Goal: Transaction & Acquisition: Purchase product/service

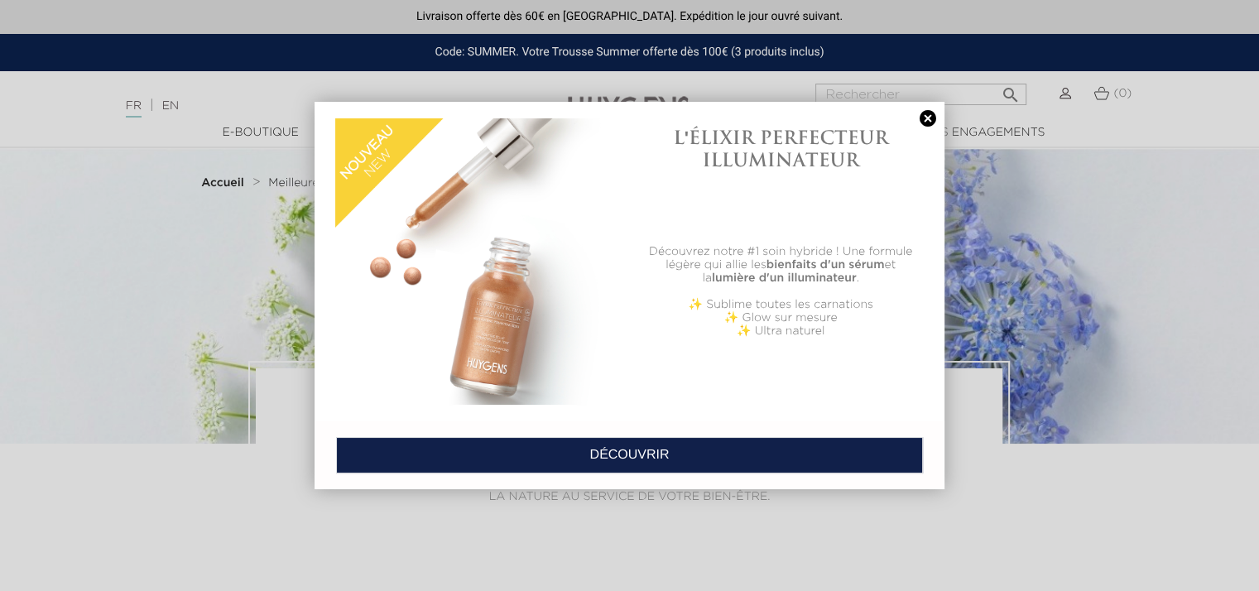
click at [923, 110] on link at bounding box center [927, 118] width 23 height 17
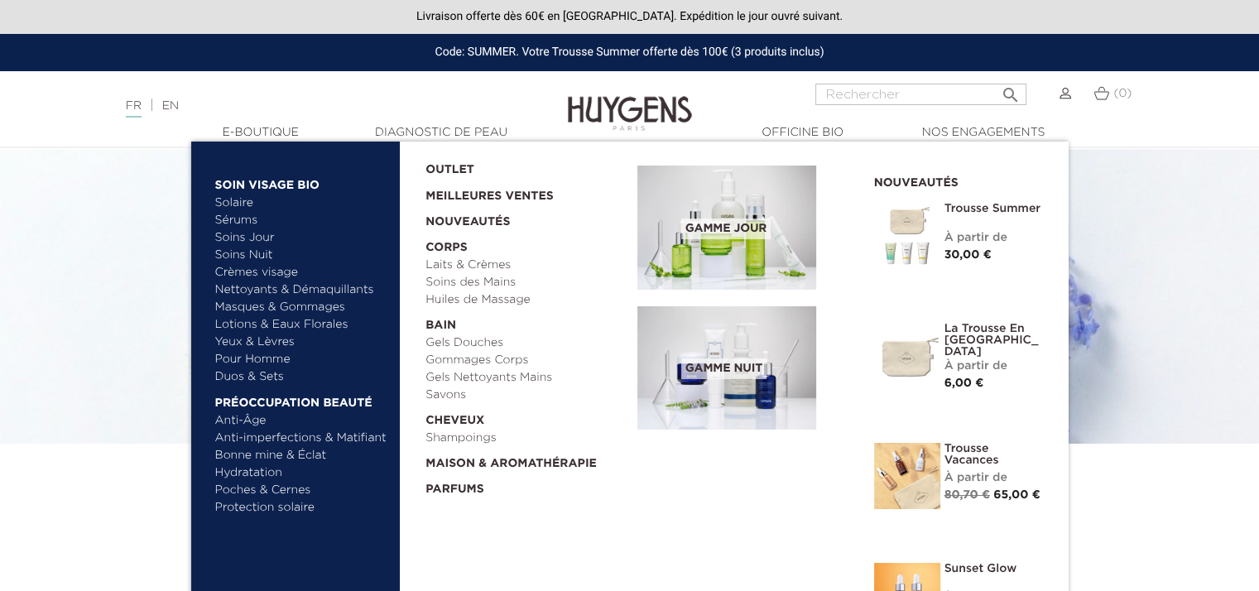
click at [241, 236] on link "Soins Jour" at bounding box center [301, 237] width 173 height 17
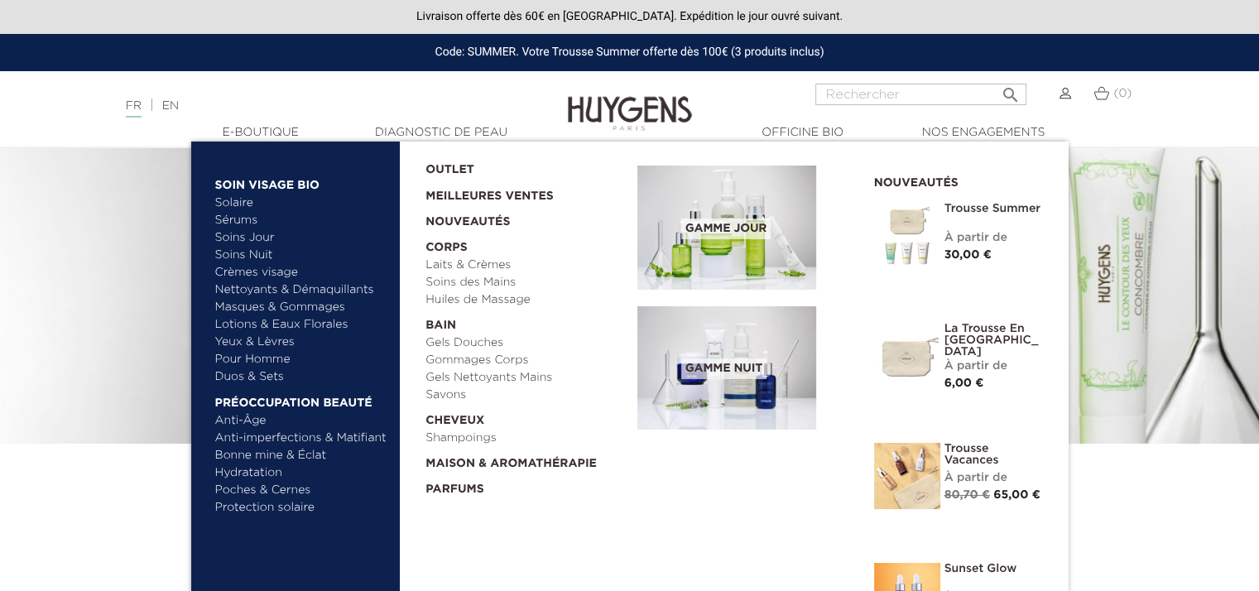
click at [251, 361] on link "Pour Homme" at bounding box center [301, 359] width 173 height 17
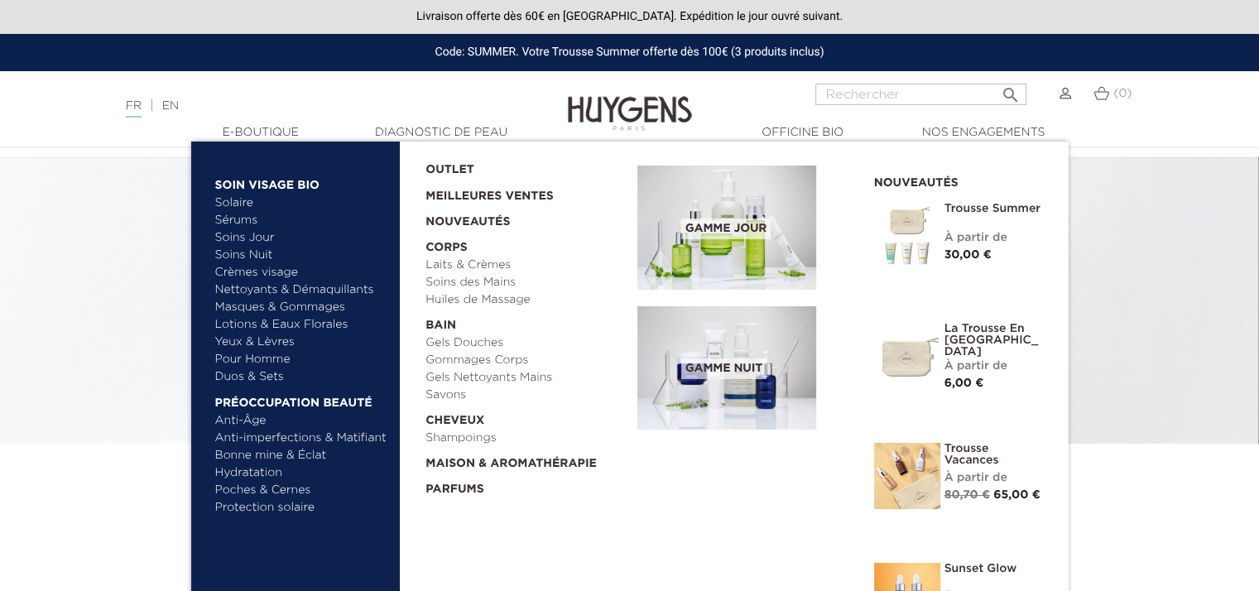
click at [243, 489] on link "Poches & Cernes" at bounding box center [301, 490] width 173 height 17
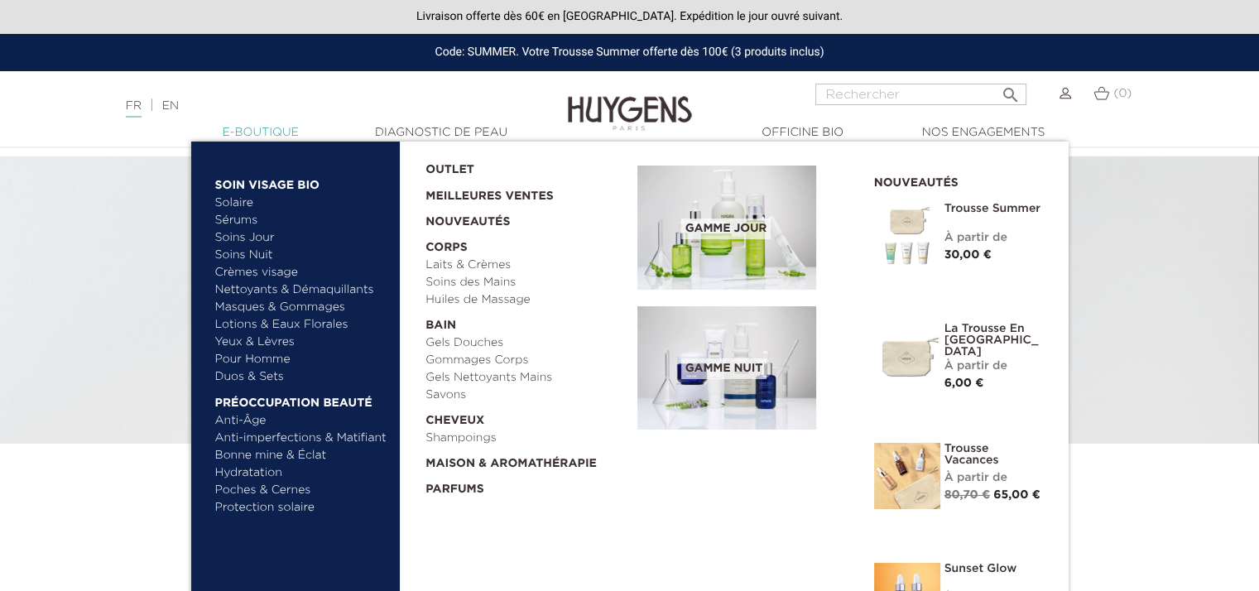
click at [255, 132] on link "  E-Boutique" at bounding box center [261, 132] width 166 height 17
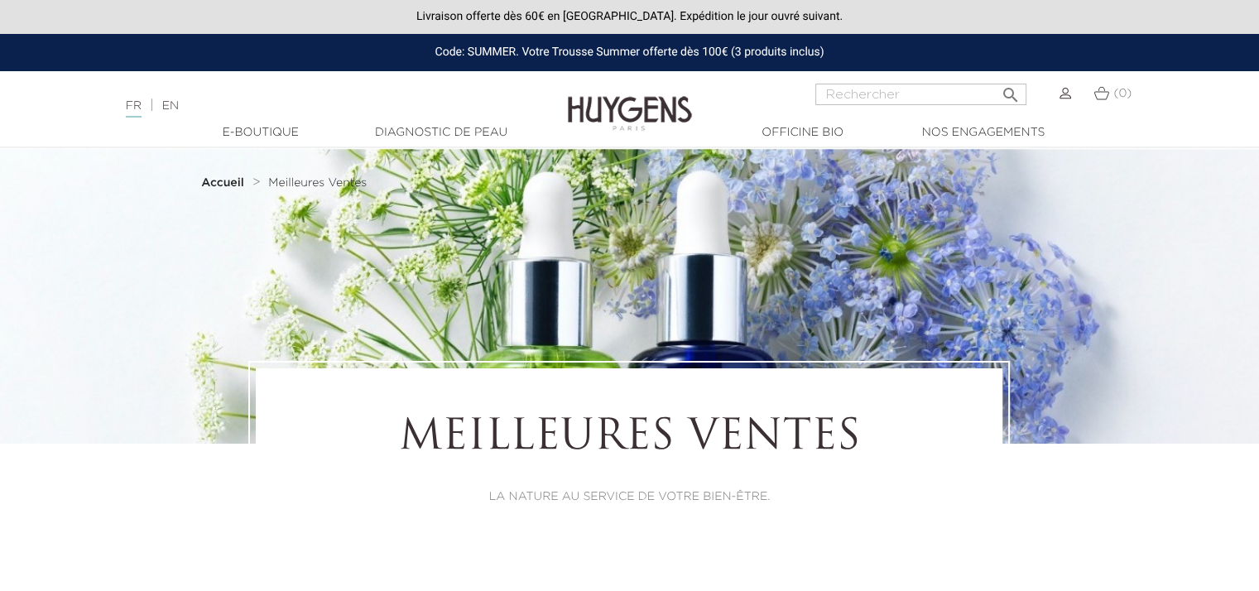
click at [255, 132] on link "  E-Boutique" at bounding box center [261, 132] width 166 height 17
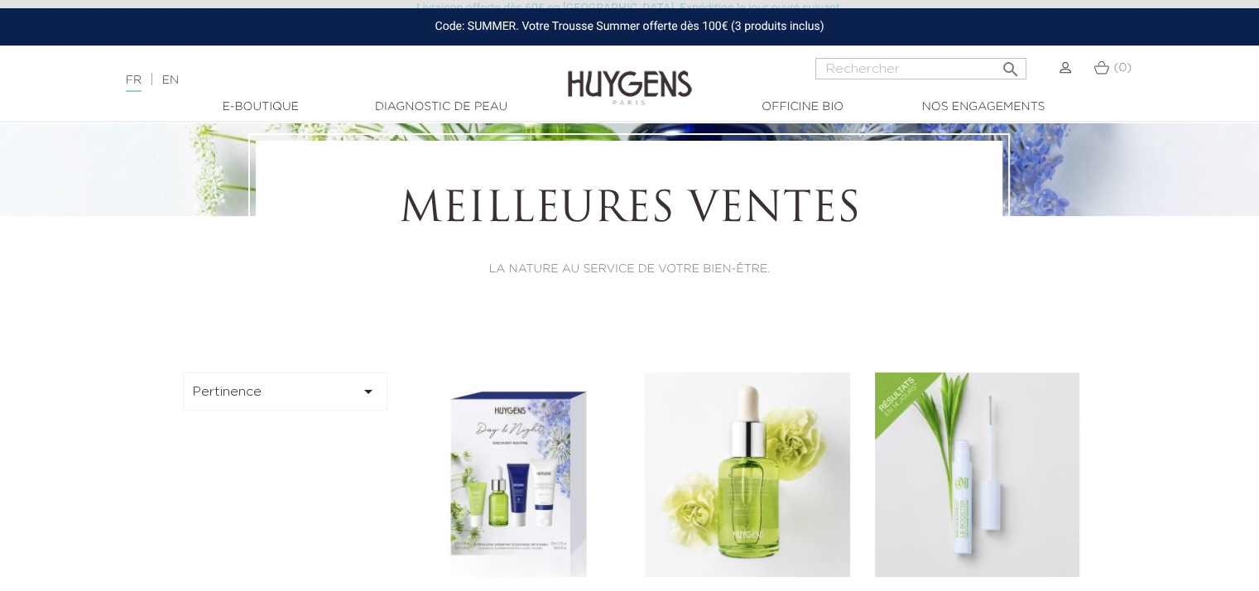
scroll to position [414, 0]
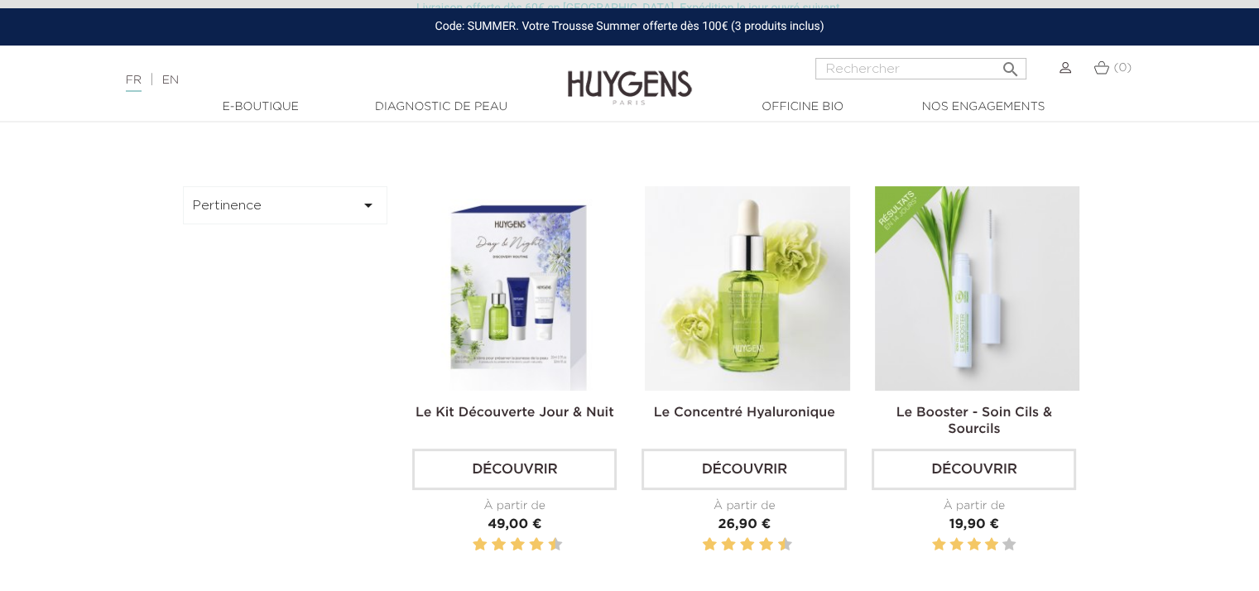
click at [282, 210] on button "Pertinence " at bounding box center [285, 205] width 205 height 38
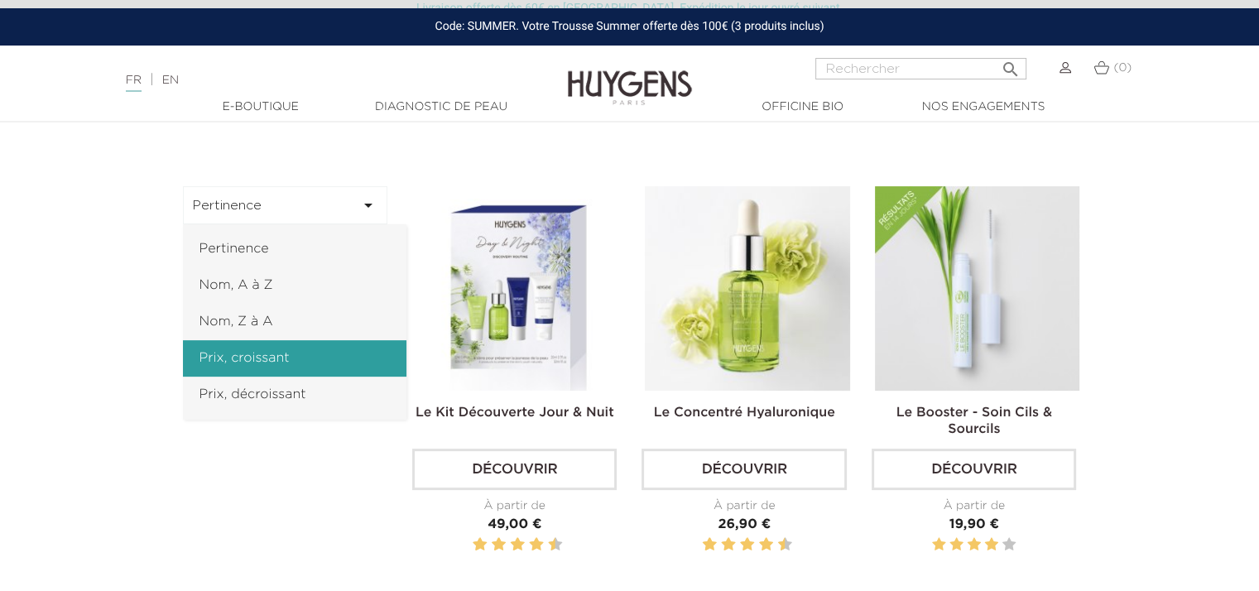
click at [235, 365] on link "Prix, croissant" at bounding box center [294, 358] width 223 height 36
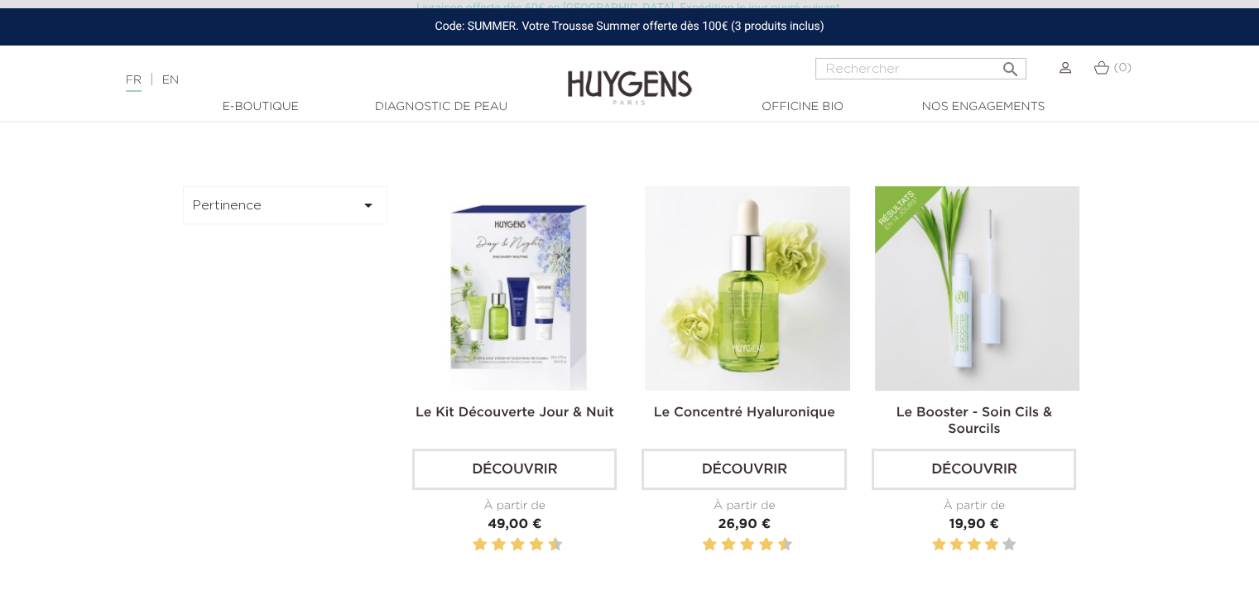
click at [228, 208] on button "Pertinence " at bounding box center [285, 205] width 205 height 38
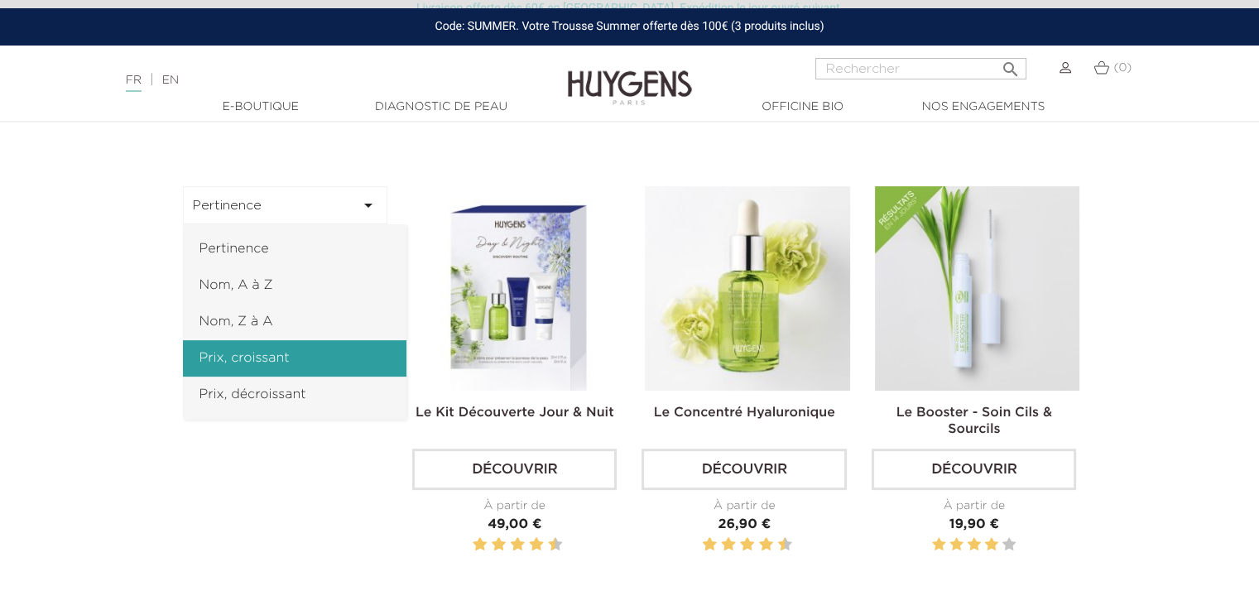
click at [252, 361] on link "Prix, croissant" at bounding box center [294, 358] width 223 height 36
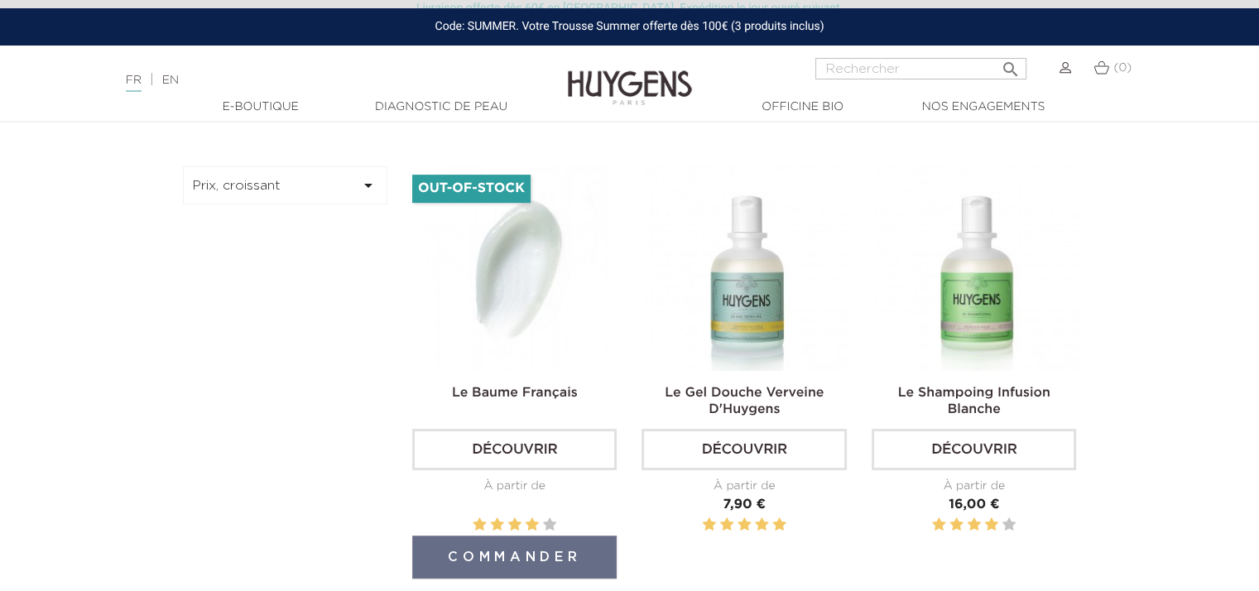
scroll to position [392, 0]
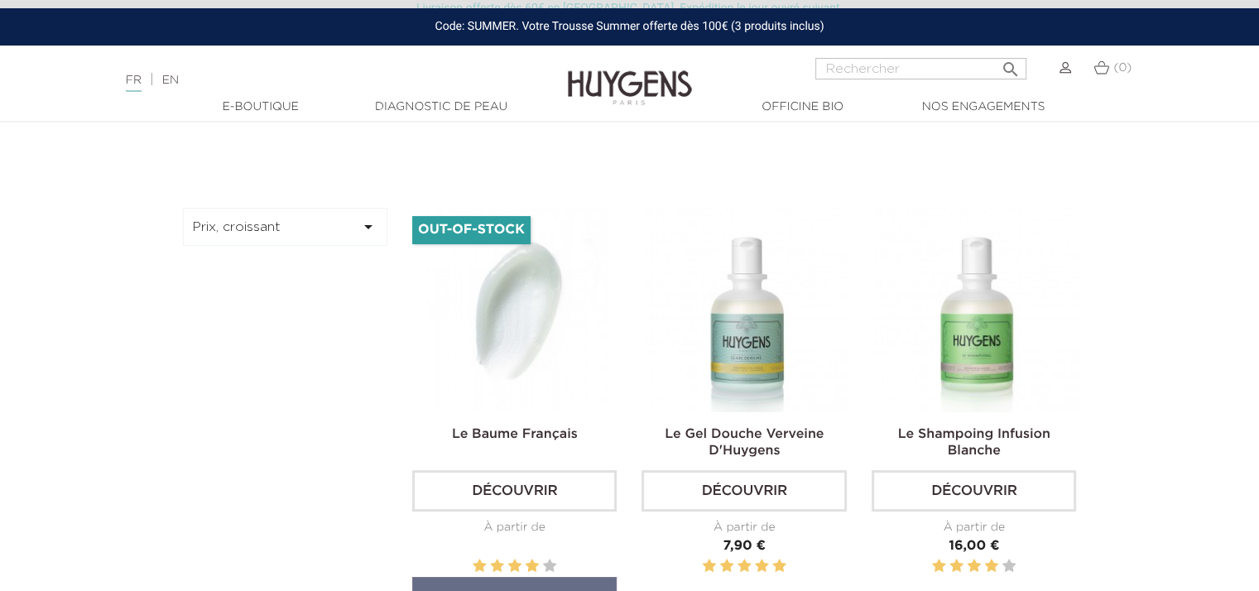
click at [504, 488] on link "Découvrir" at bounding box center [514, 490] width 204 height 41
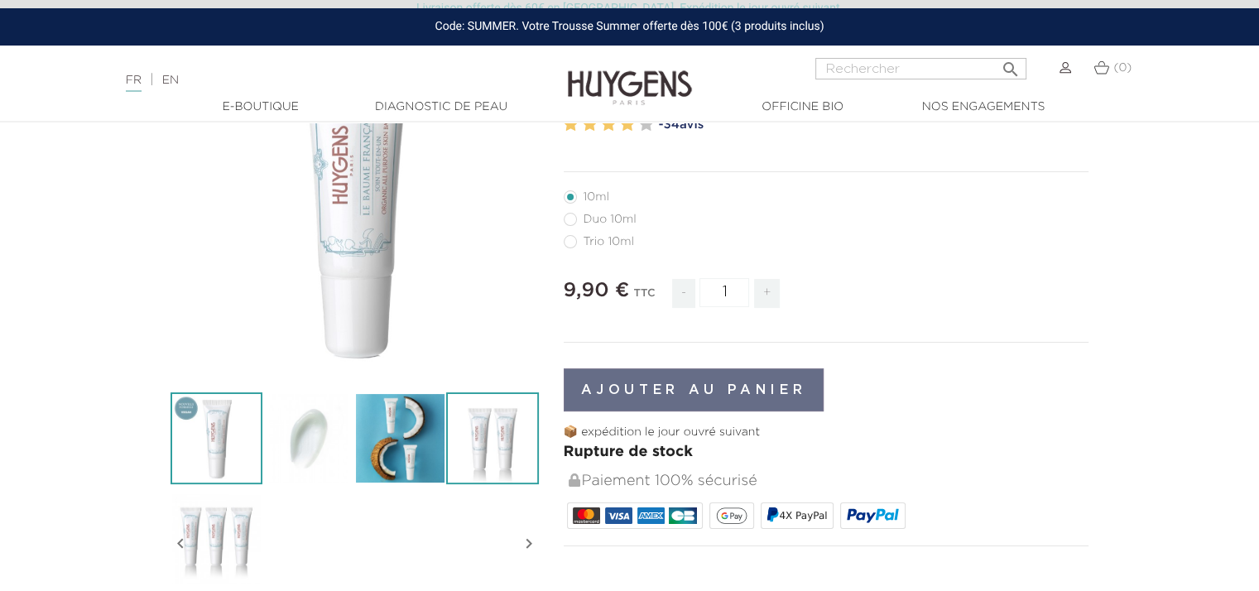
scroll to position [103, 0]
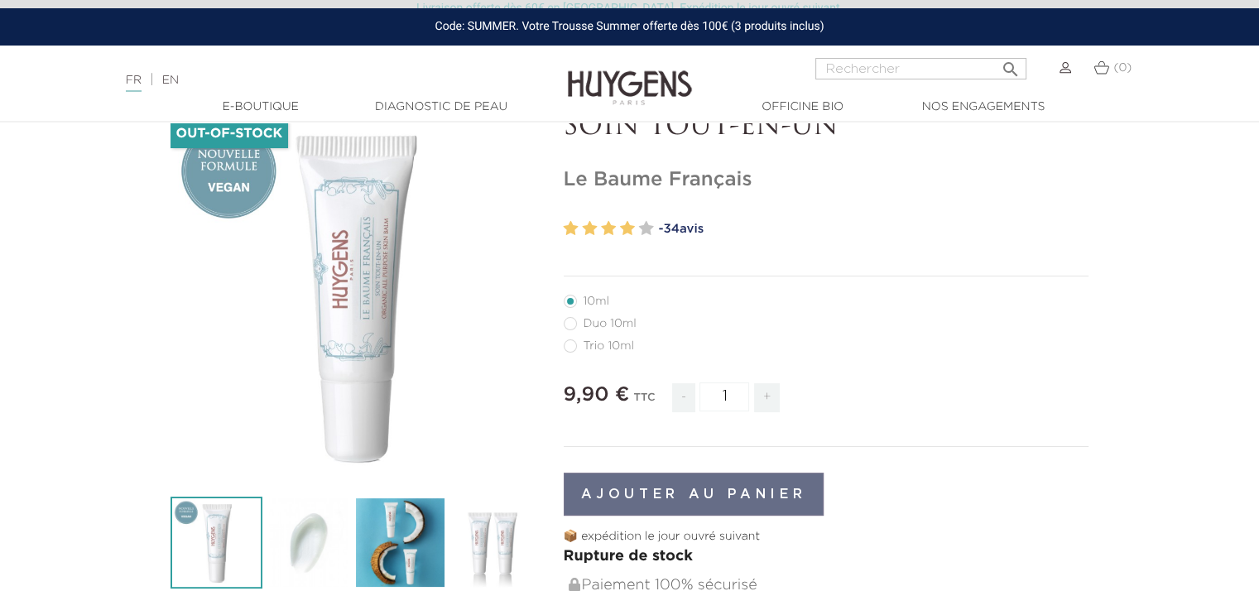
click at [568, 326] on label65"] "Duo 10ml" at bounding box center [610, 323] width 93 height 13
radio input "true"
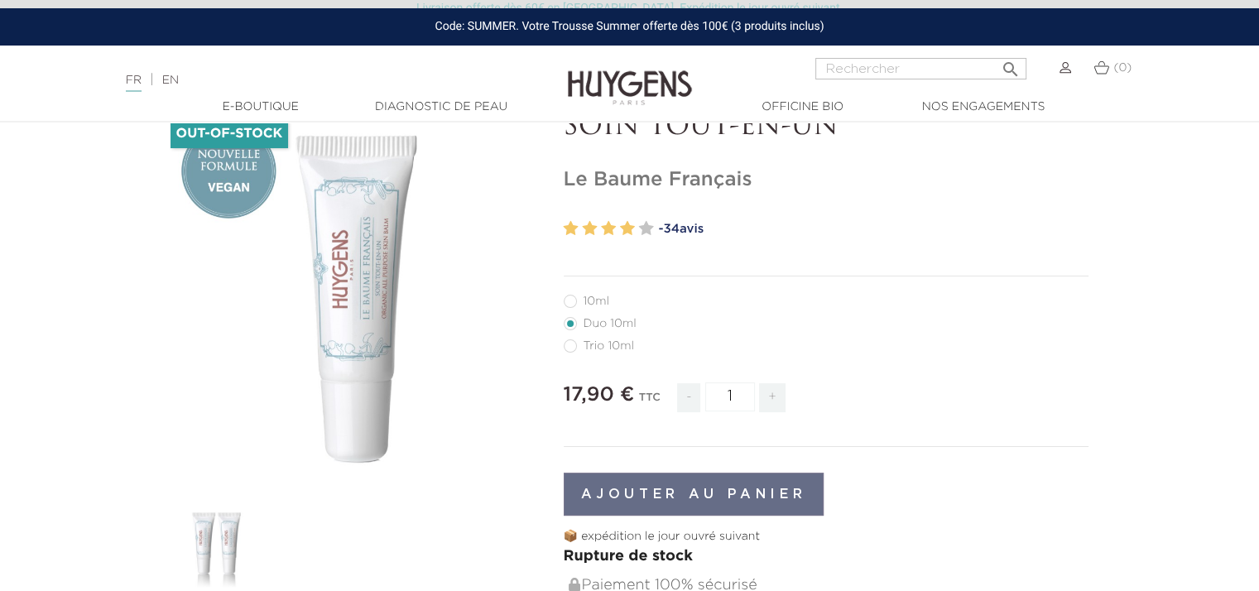
click at [569, 343] on label82"] "Trio 10ml" at bounding box center [609, 345] width 90 height 13
radio input "true"
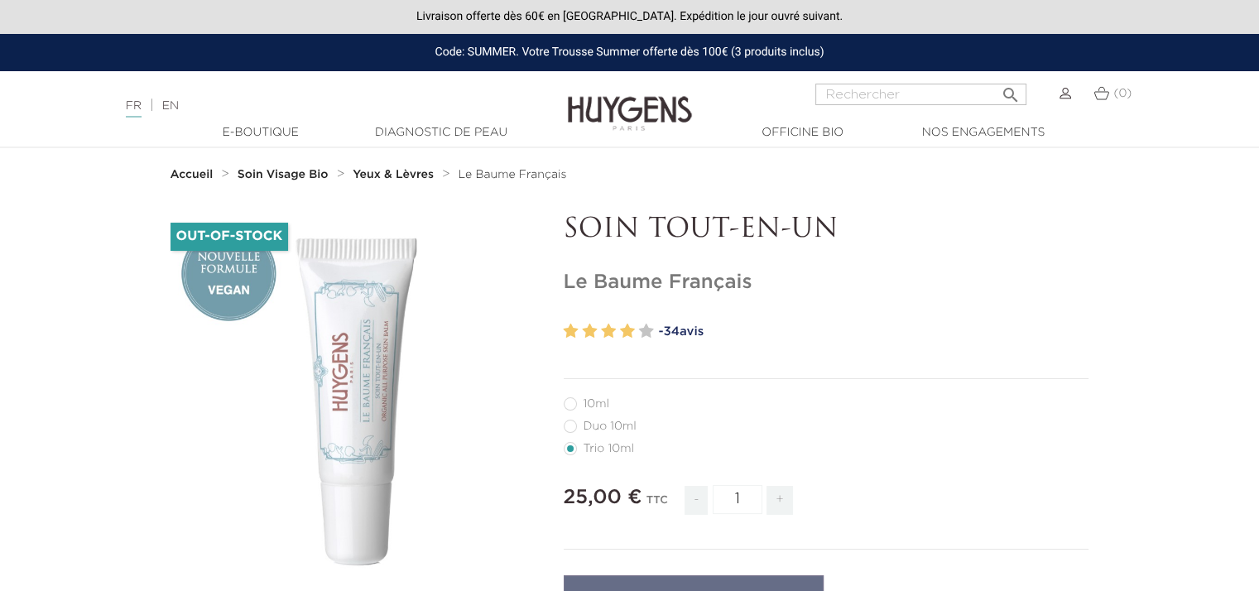
radio input "true"
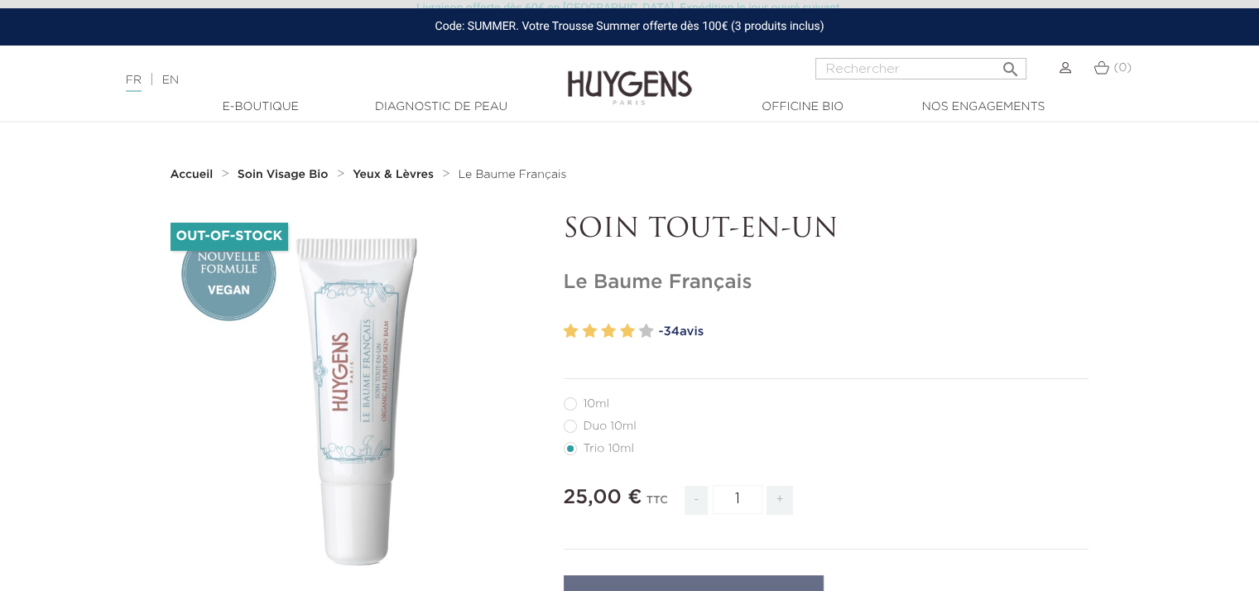
scroll to position [103, 0]
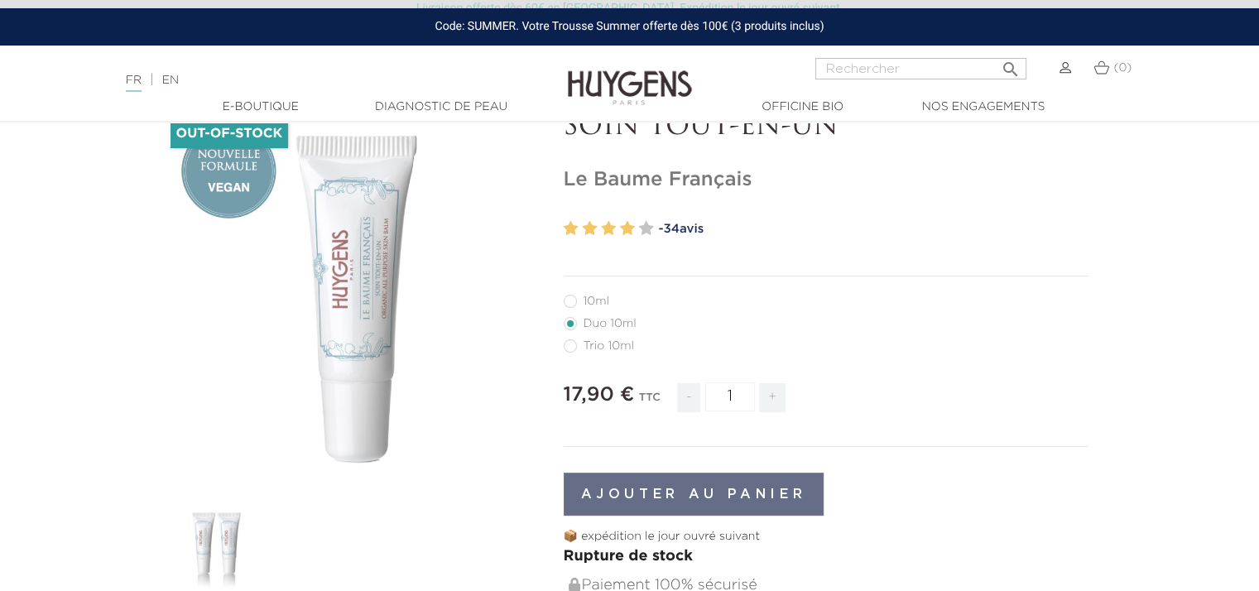
radio input "true"
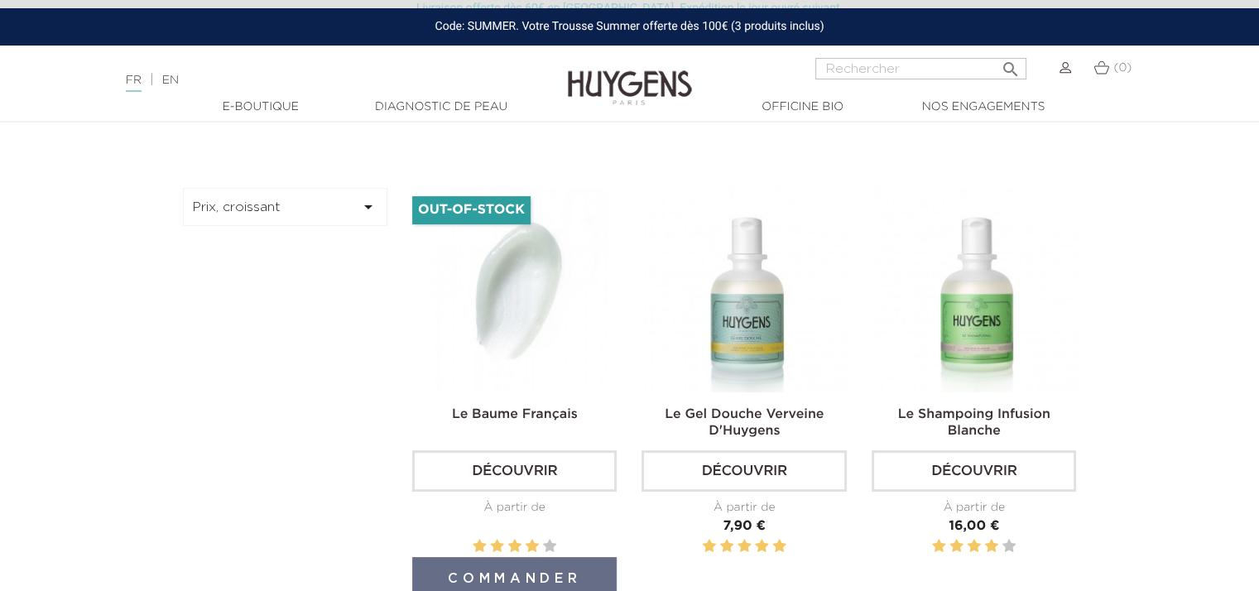
scroll to position [226, 0]
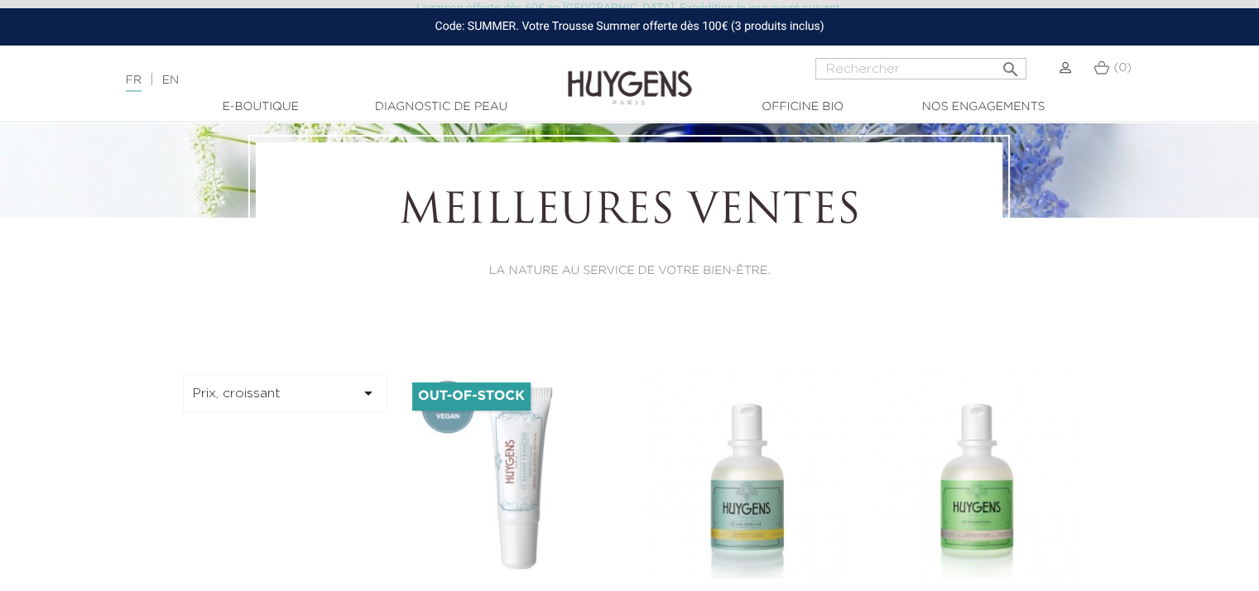
click at [304, 387] on button "Prix, croissant " at bounding box center [285, 393] width 205 height 38
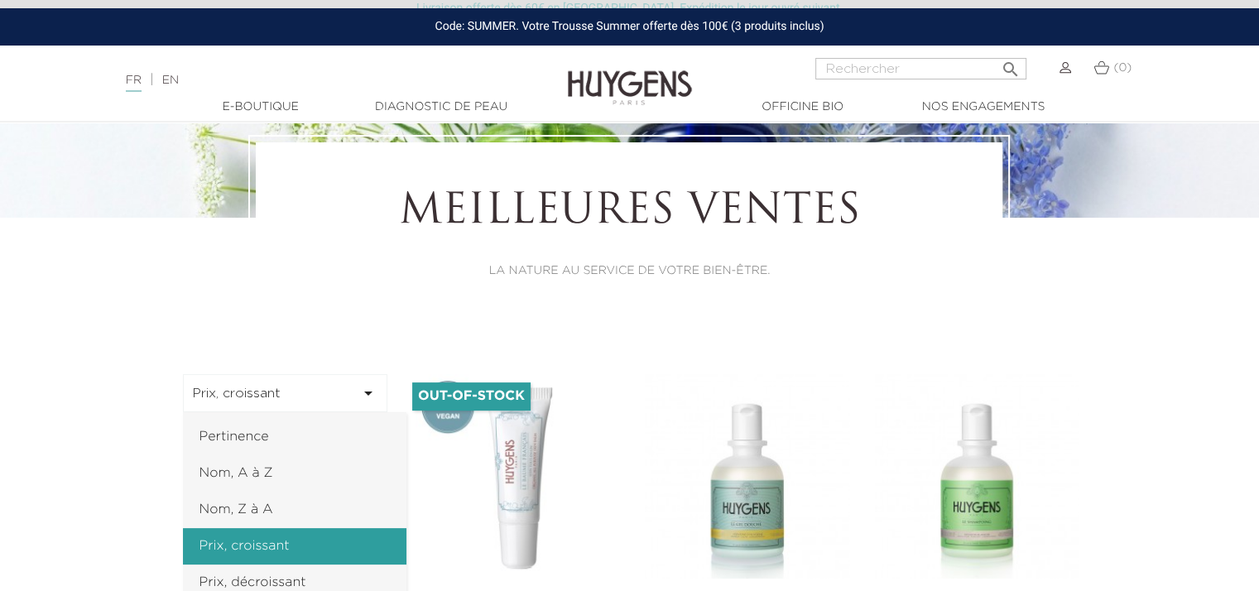
click at [255, 542] on link "Prix, croissant" at bounding box center [294, 546] width 223 height 36
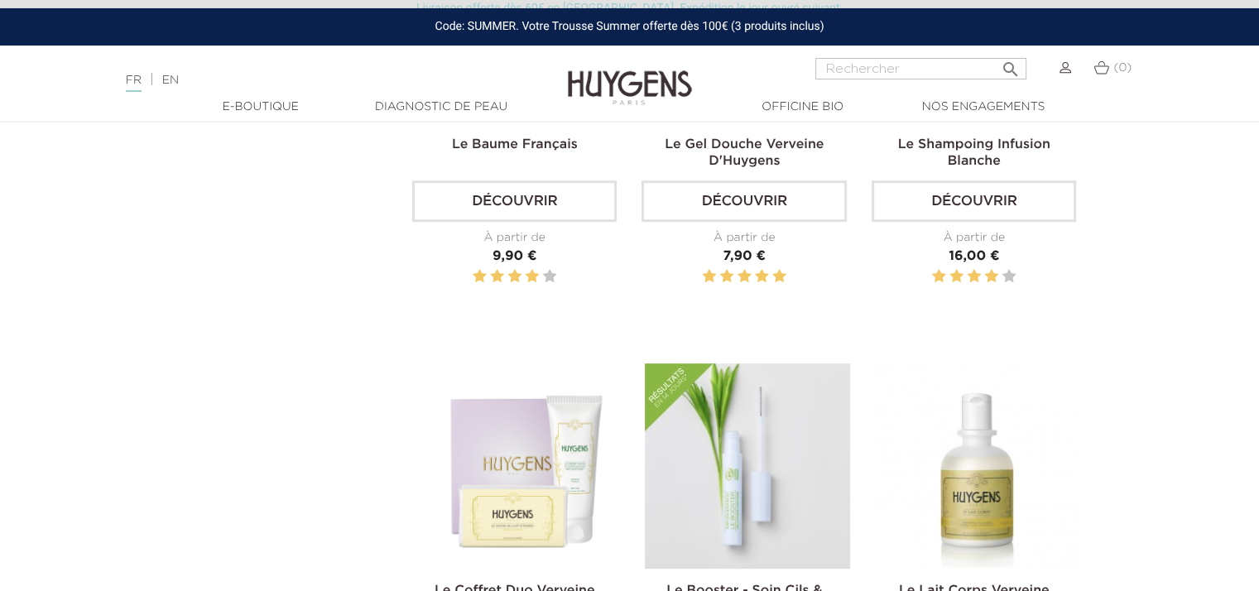
scroll to position [557, 0]
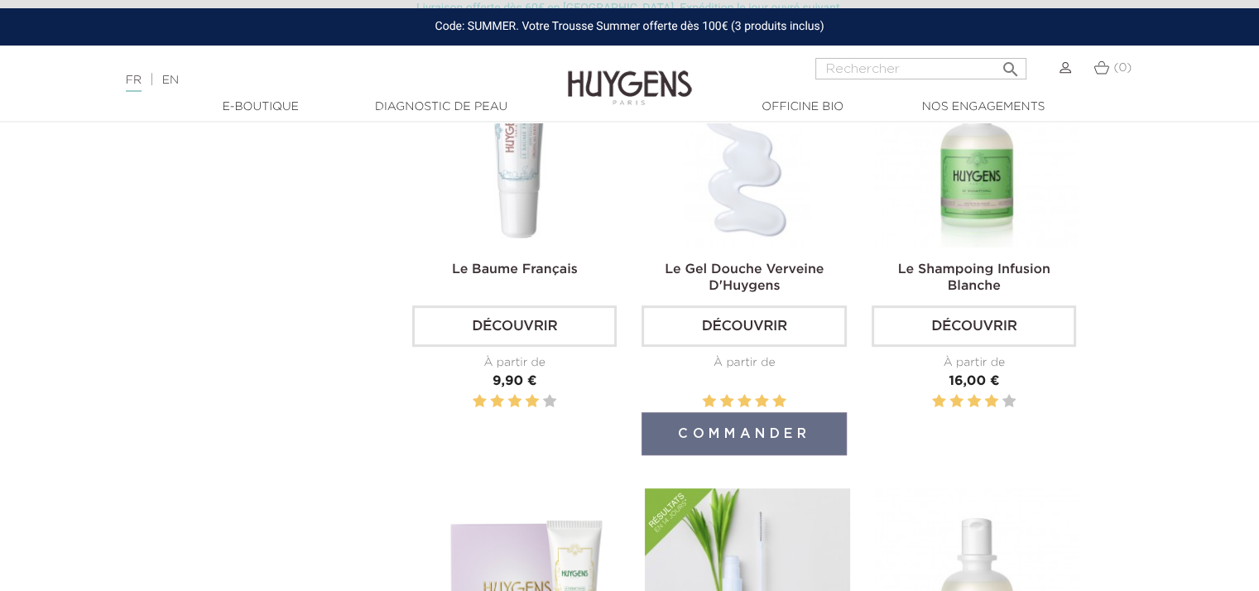
click at [712, 320] on link "Découvrir" at bounding box center [743, 325] width 204 height 41
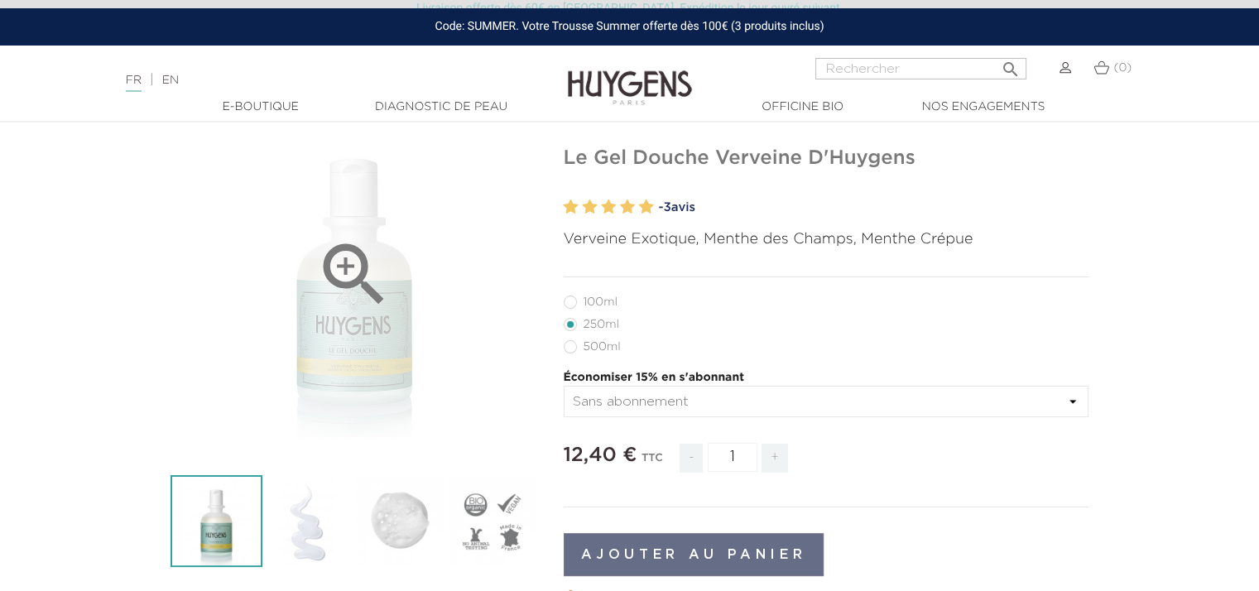
scroll to position [207, 0]
